Goal: Task Accomplishment & Management: Manage account settings

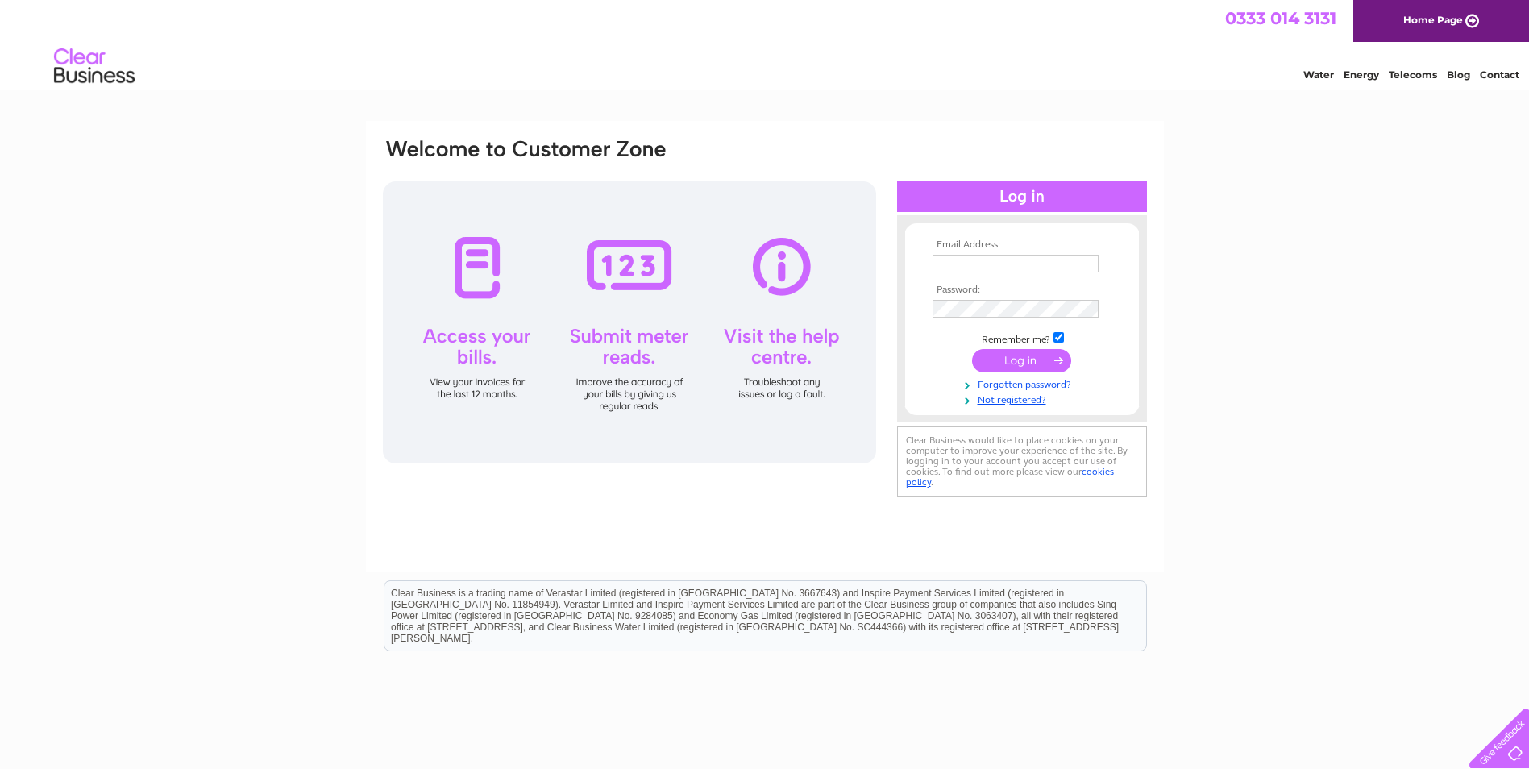
type input "[EMAIL_ADDRESS][DOMAIN_NAME]"
click at [1123, 265] on form "Email Address: friendlyfisheries80@gmail.com Password: Forgotten password?" at bounding box center [1022, 322] width 234 height 167
click at [1030, 357] on input "submit" at bounding box center [1021, 360] width 99 height 23
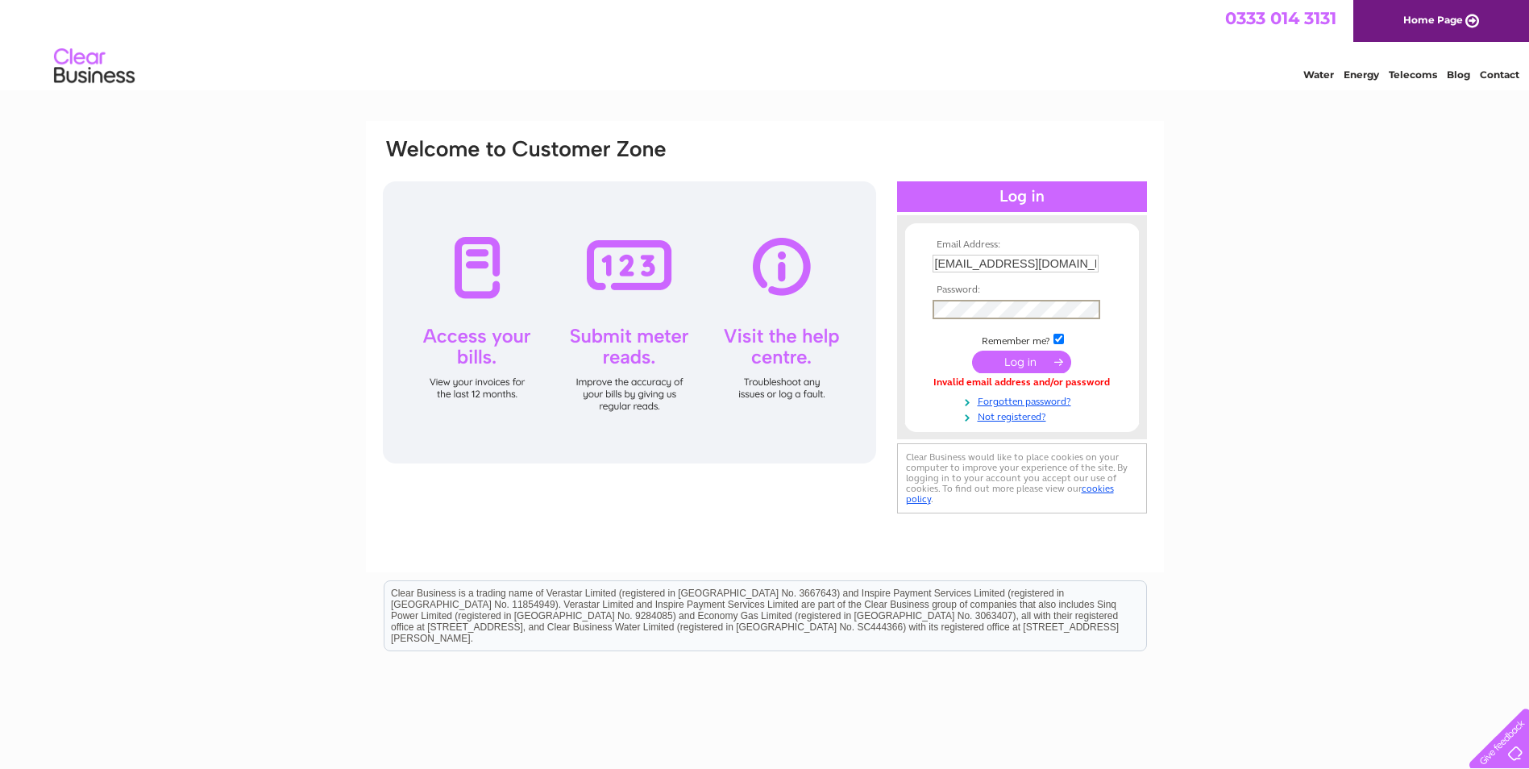
click at [872, 326] on div "Email Address: friendlyfisheries80@gmail.com Password:" at bounding box center [764, 327] width 767 height 380
click at [1032, 361] on input "submit" at bounding box center [1021, 360] width 99 height 23
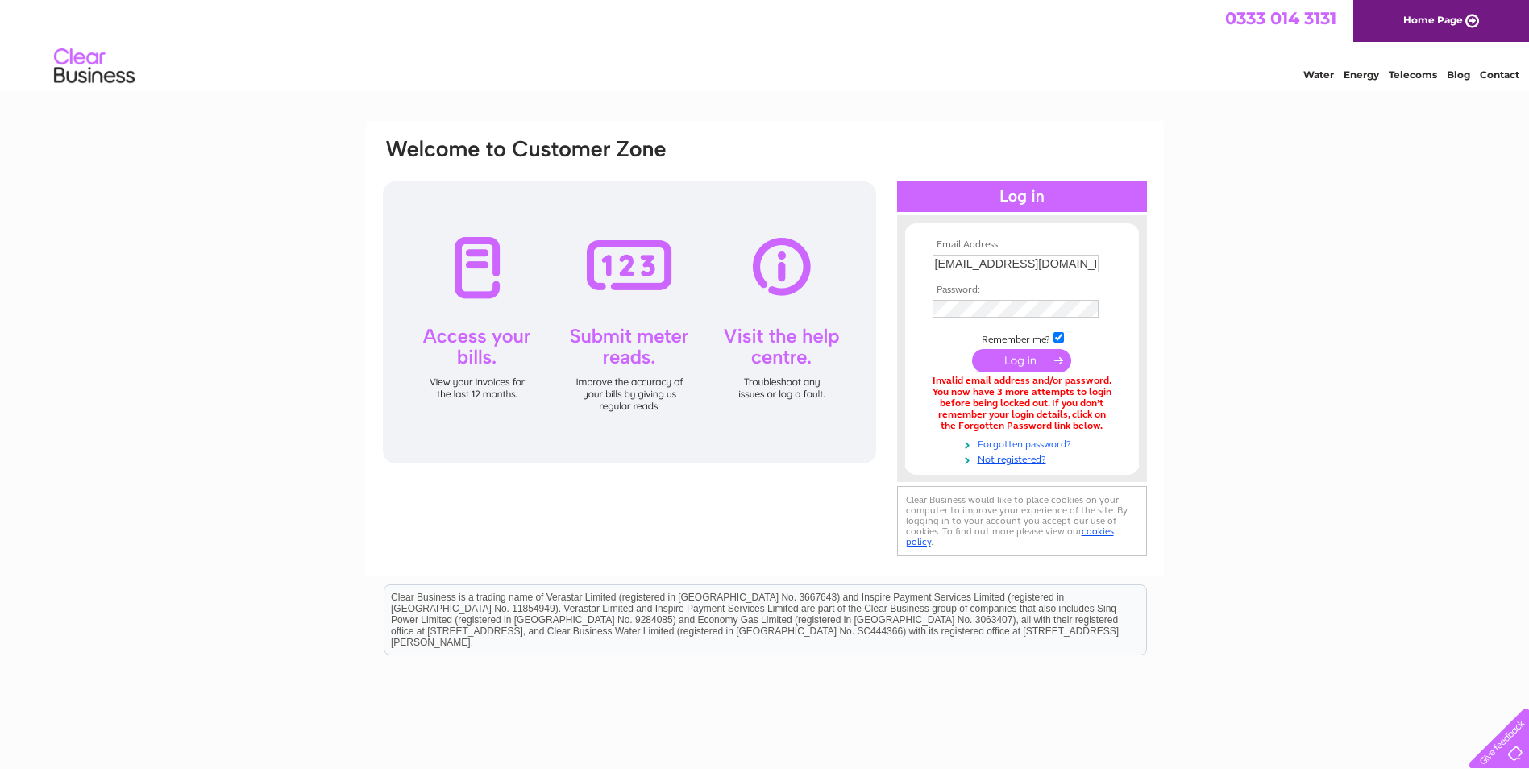
click at [1058, 442] on link "Forgotten password?" at bounding box center [1023, 442] width 183 height 15
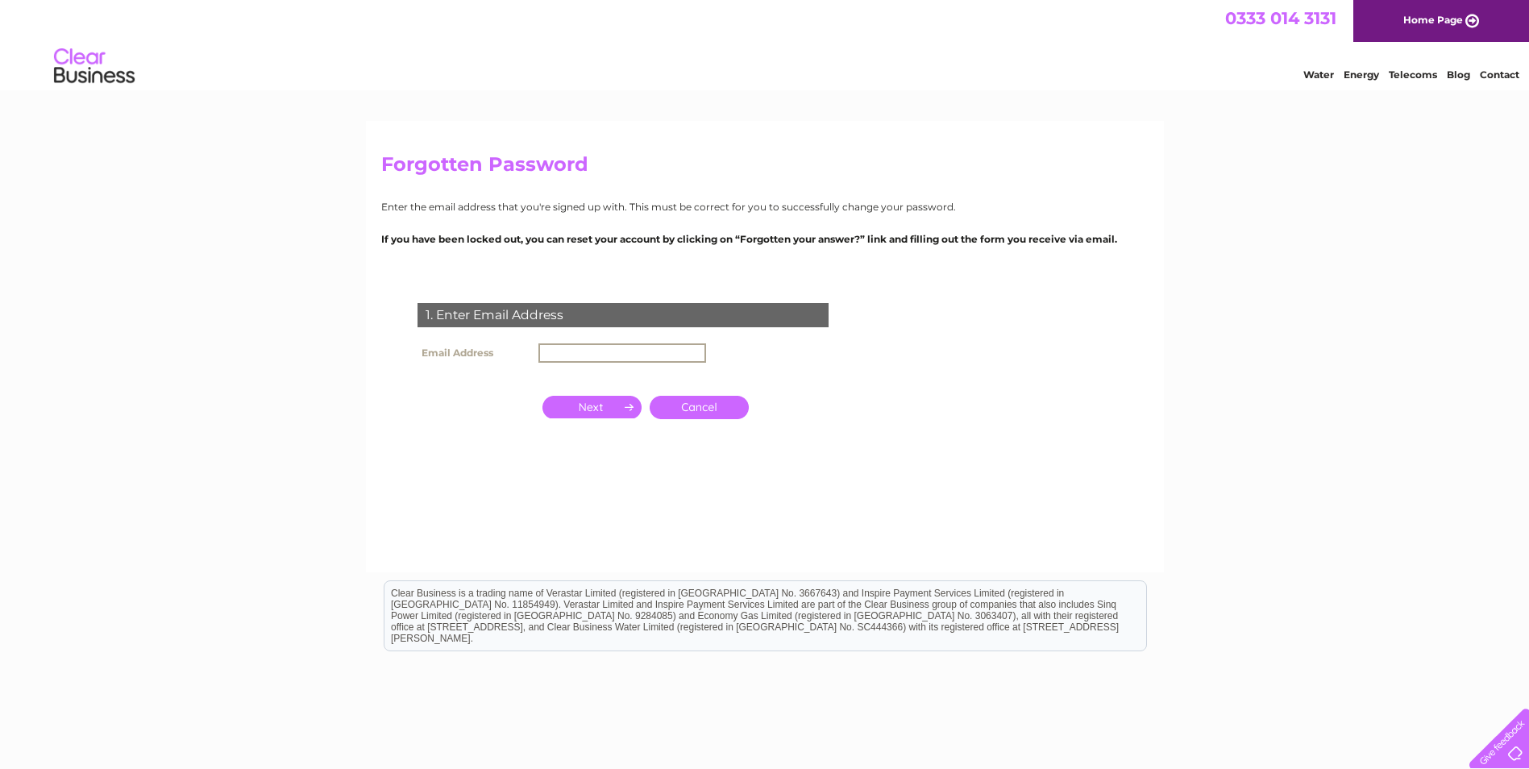
click at [568, 347] on input "text" at bounding box center [622, 352] width 168 height 19
type input "[EMAIL_ADDRESS][DOMAIN_NAME]"
click at [598, 405] on input "button" at bounding box center [591, 405] width 99 height 23
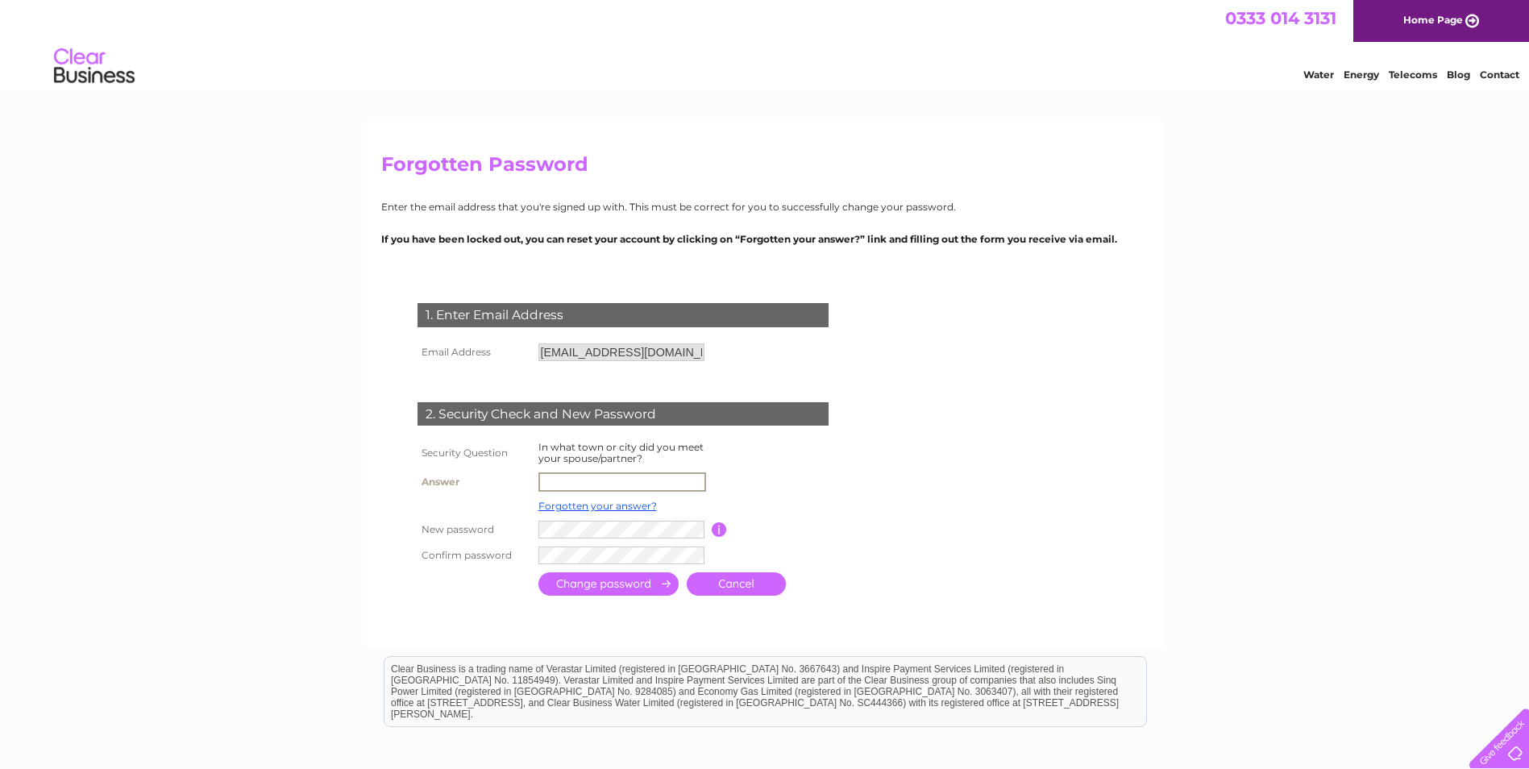
click at [585, 476] on input "text" at bounding box center [622, 481] width 168 height 19
type input "Halifax"
click at [604, 583] on input "submit" at bounding box center [608, 583] width 140 height 23
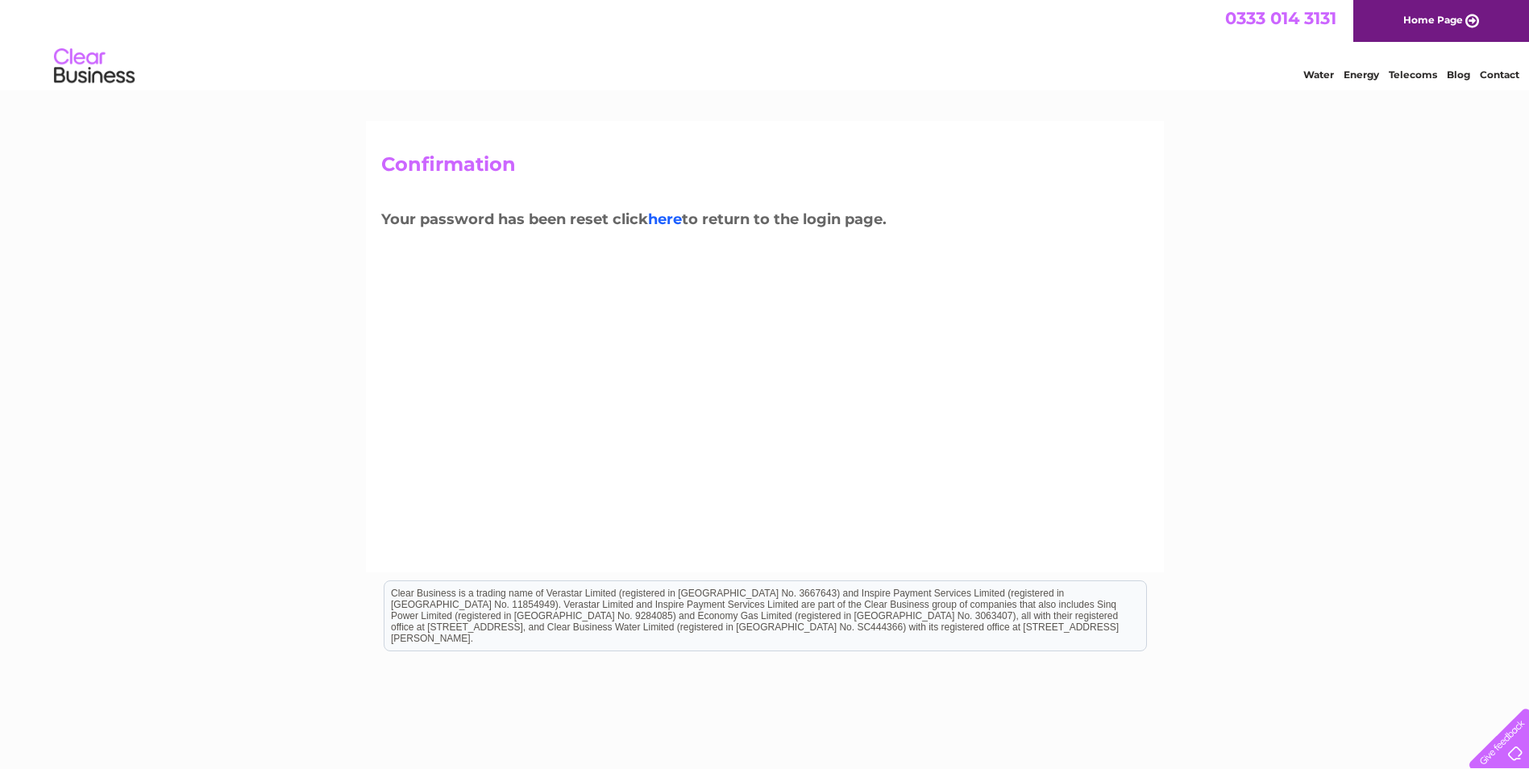
click at [666, 219] on link "here" at bounding box center [665, 219] width 34 height 18
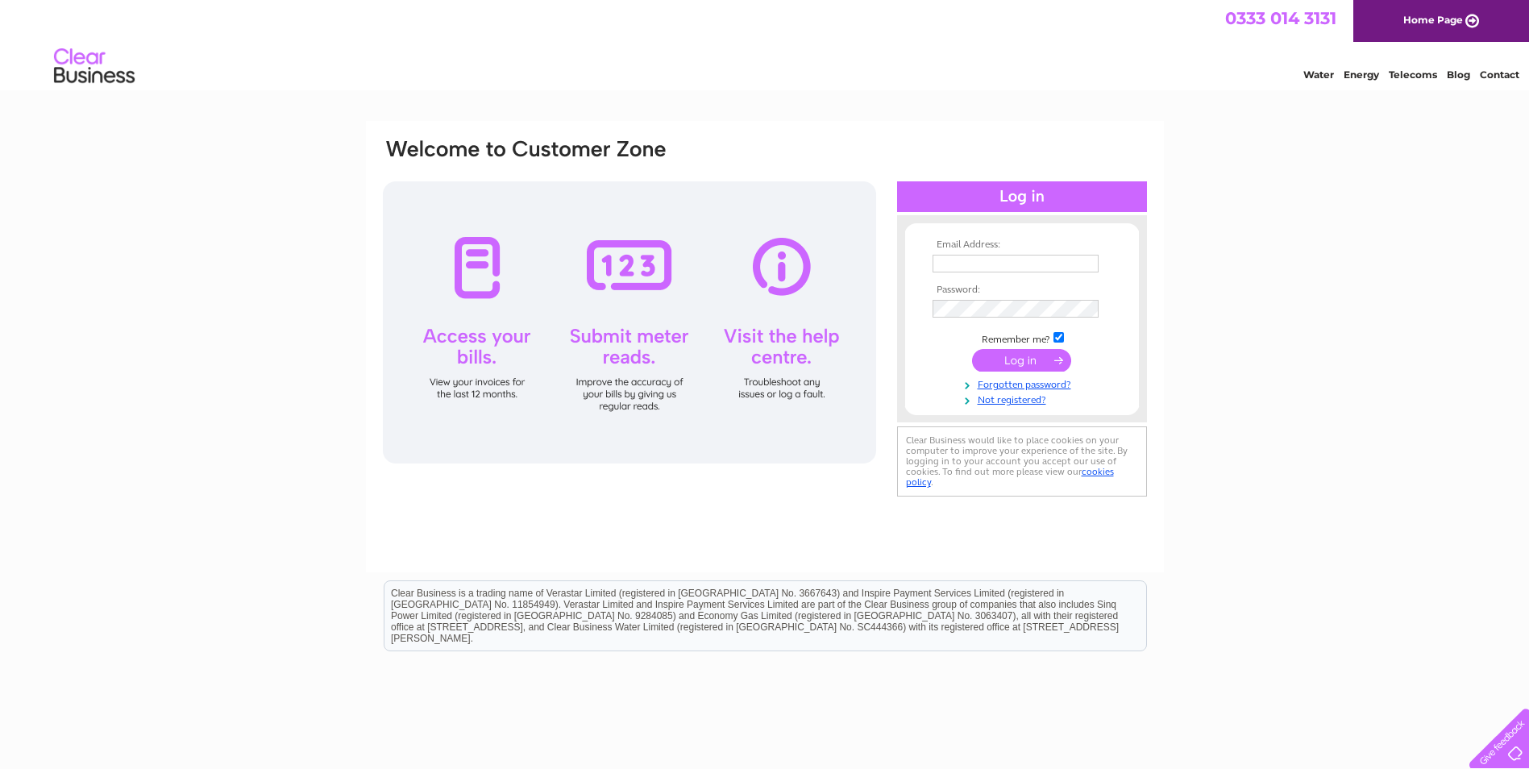
type input "friendlyfisheries80@gmail.com"
click at [1032, 352] on input "submit" at bounding box center [1021, 360] width 99 height 23
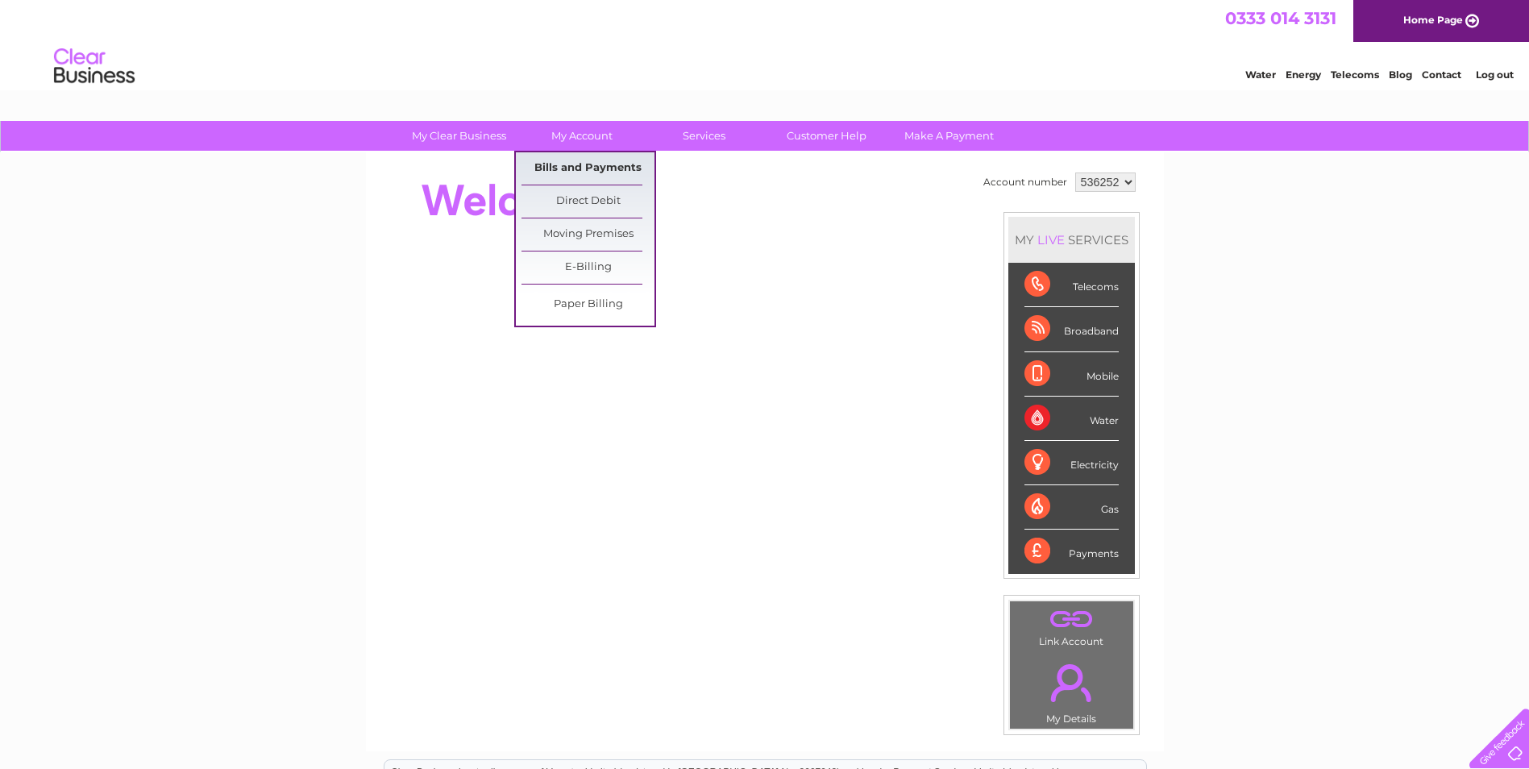
click at [579, 165] on link "Bills and Payments" at bounding box center [587, 168] width 133 height 32
click at [585, 164] on link "Bills and Payments" at bounding box center [587, 168] width 133 height 32
click at [612, 163] on link "Bills and Payments" at bounding box center [587, 168] width 133 height 32
click at [616, 163] on link "Bills and Payments" at bounding box center [587, 168] width 133 height 32
click at [616, 166] on link "Bills and Payments" at bounding box center [587, 168] width 133 height 32
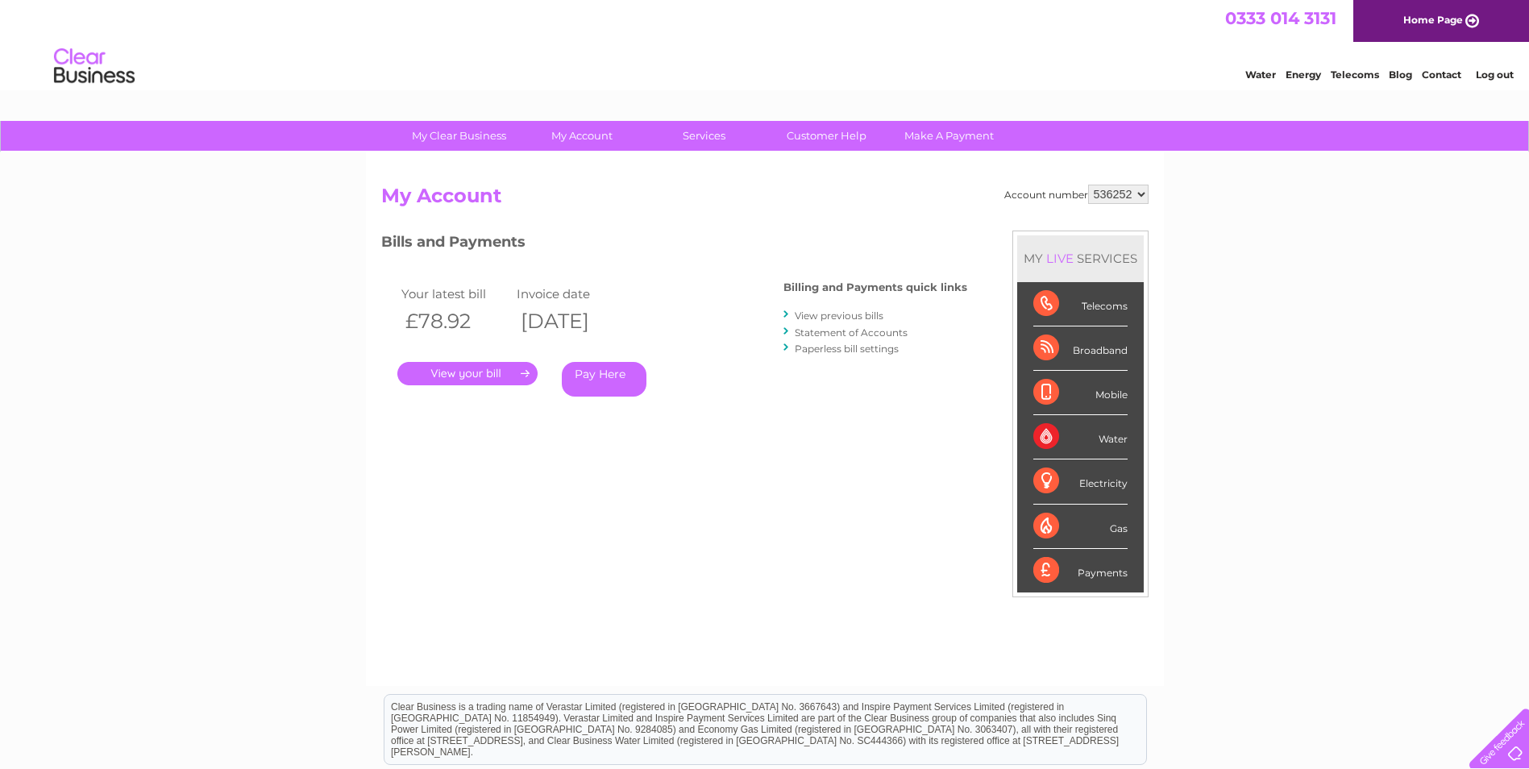
click at [506, 376] on link "." at bounding box center [467, 373] width 140 height 23
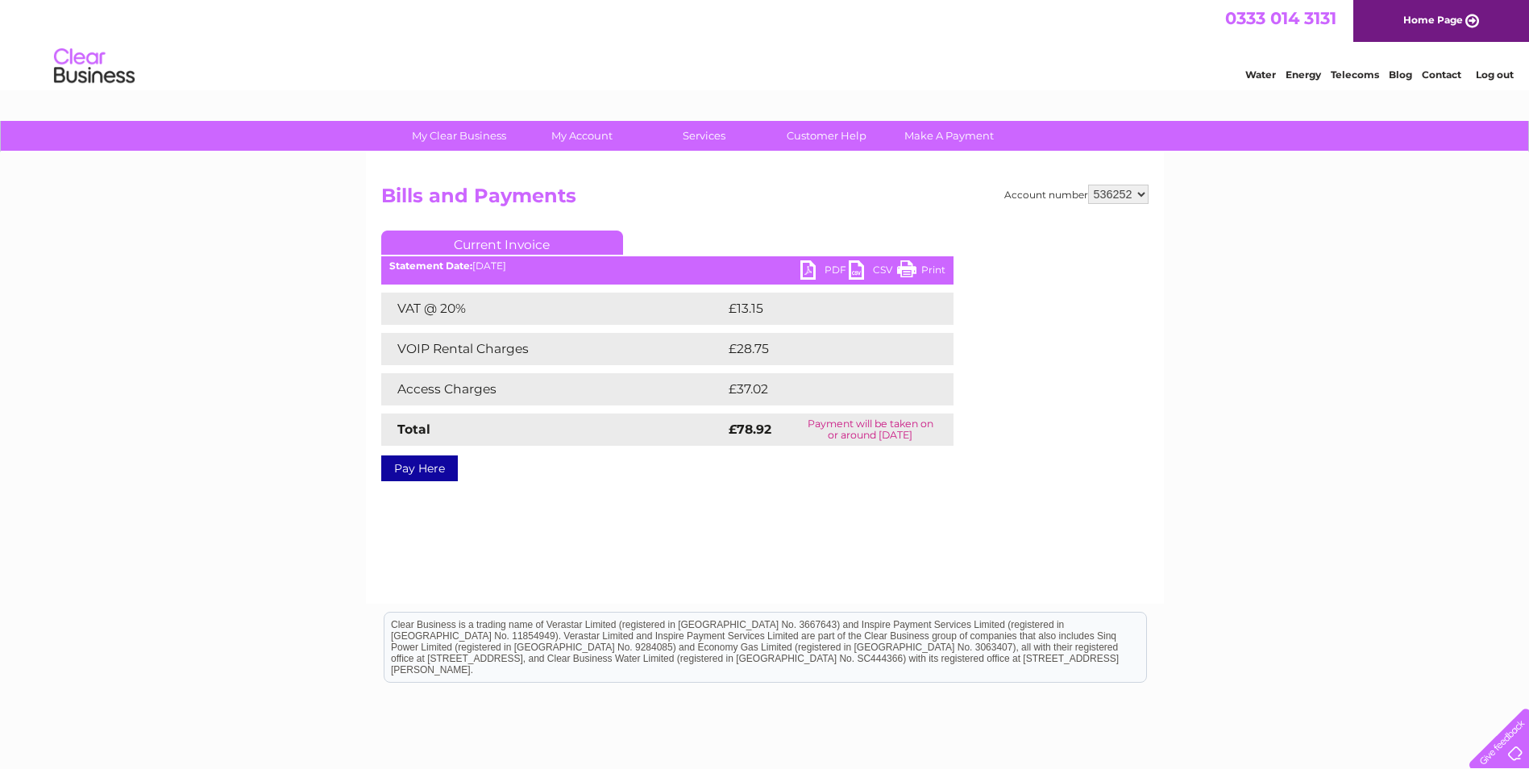
click at [912, 266] on link "Print" at bounding box center [921, 271] width 48 height 23
